Goal: Find specific page/section: Find specific page/section

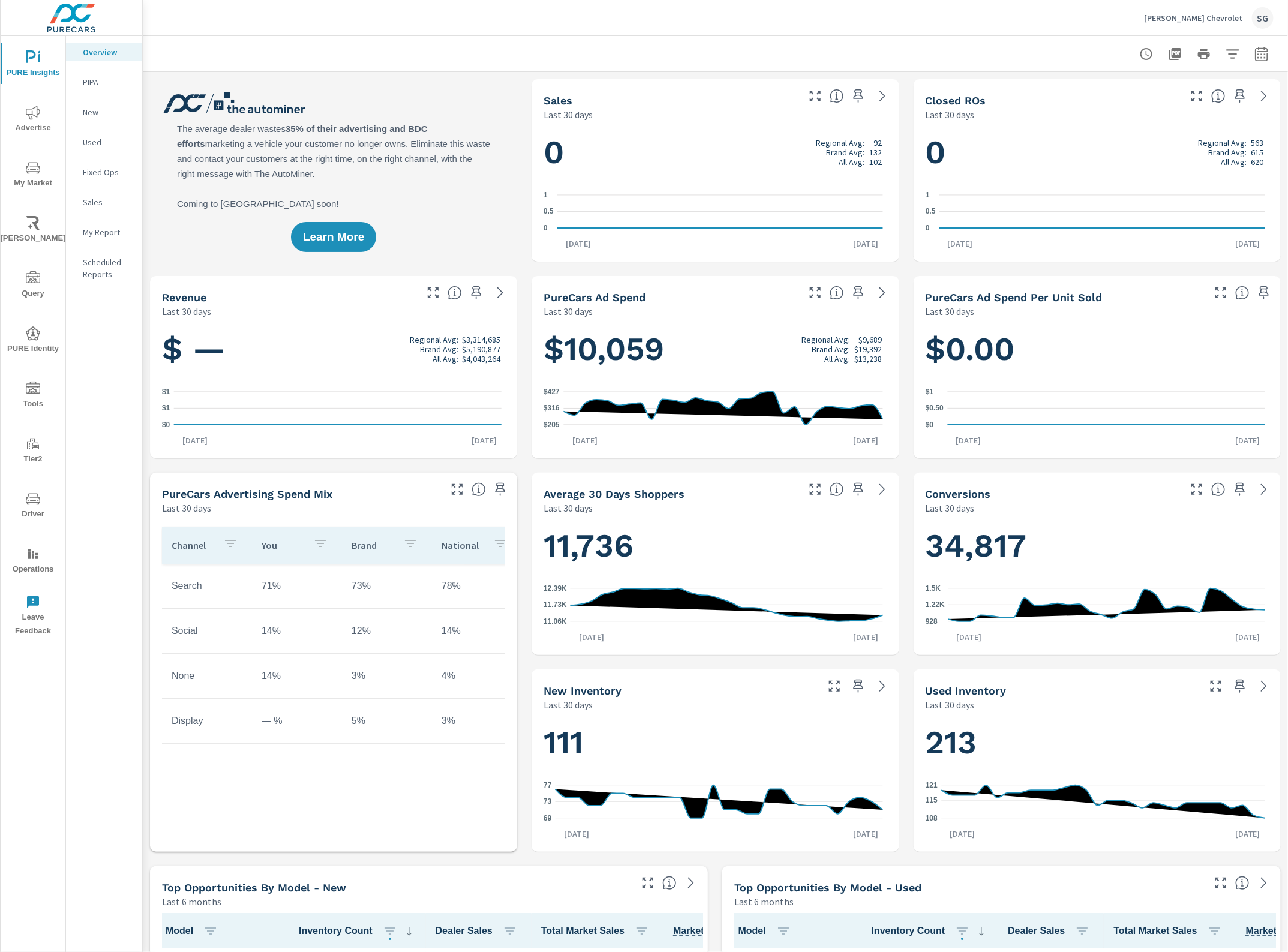
click at [26, 391] on icon "nav menu" at bounding box center [32, 388] width 14 height 14
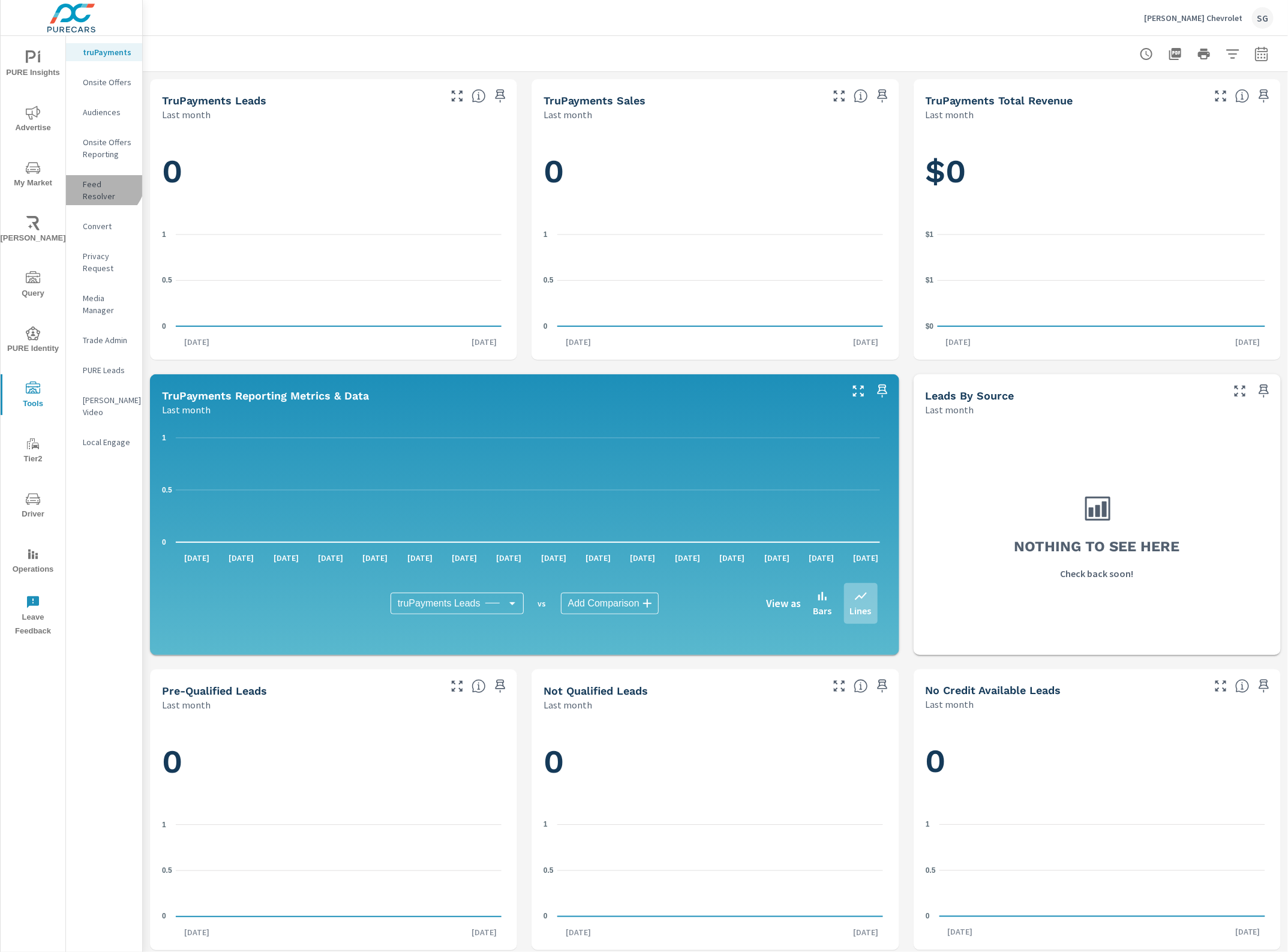
drag, startPoint x: 100, startPoint y: 178, endPoint x: 104, endPoint y: 186, distance: 8.9
click at [100, 178] on p "Feed Resolver" at bounding box center [107, 190] width 49 height 24
